Goal: Transaction & Acquisition: Purchase product/service

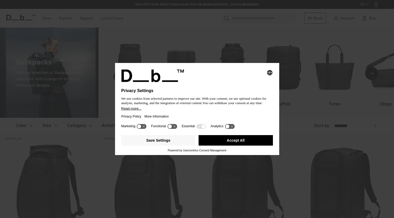
click at [226, 141] on button "Accept All" at bounding box center [236, 140] width 74 height 11
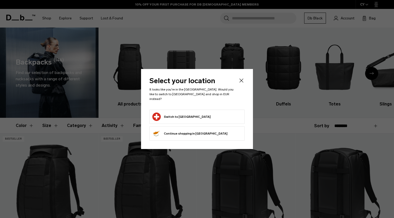
click at [215, 113] on form "Switch to Switzerland" at bounding box center [196, 117] width 89 height 8
click at [182, 117] on button "Switch to Switzerland" at bounding box center [181, 117] width 58 height 8
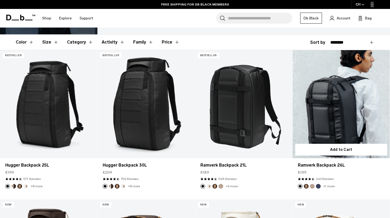
scroll to position [98, 0]
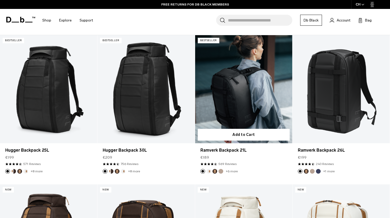
click at [244, 111] on link "Ramverk Backpack 21L" at bounding box center [243, 89] width 97 height 108
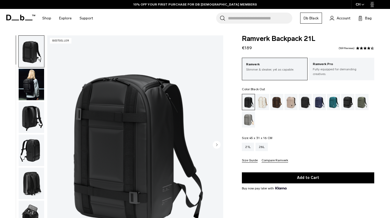
click at [21, 87] on img "button" at bounding box center [31, 85] width 25 height 32
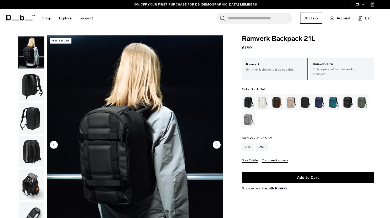
scroll to position [43, 0]
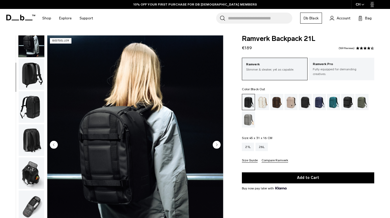
click at [32, 70] on img "button" at bounding box center [31, 75] width 25 height 32
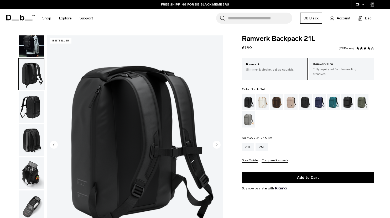
click at [31, 104] on img "button" at bounding box center [31, 107] width 25 height 32
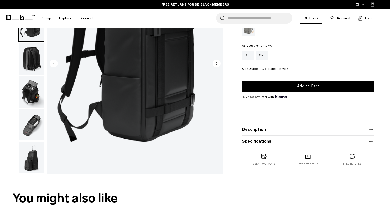
scroll to position [60, 0]
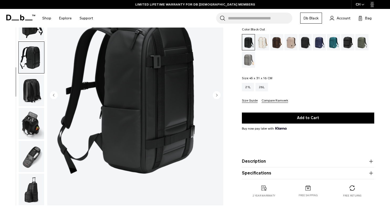
click at [29, 115] on img "button" at bounding box center [31, 124] width 25 height 32
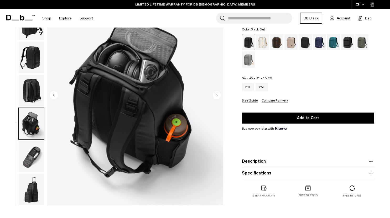
scroll to position [0, 0]
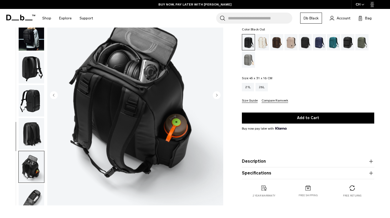
click at [32, 63] on img "button" at bounding box center [31, 68] width 25 height 32
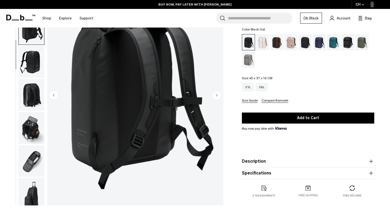
scroll to position [43, 0]
